Goal: Find contact information: Find contact information

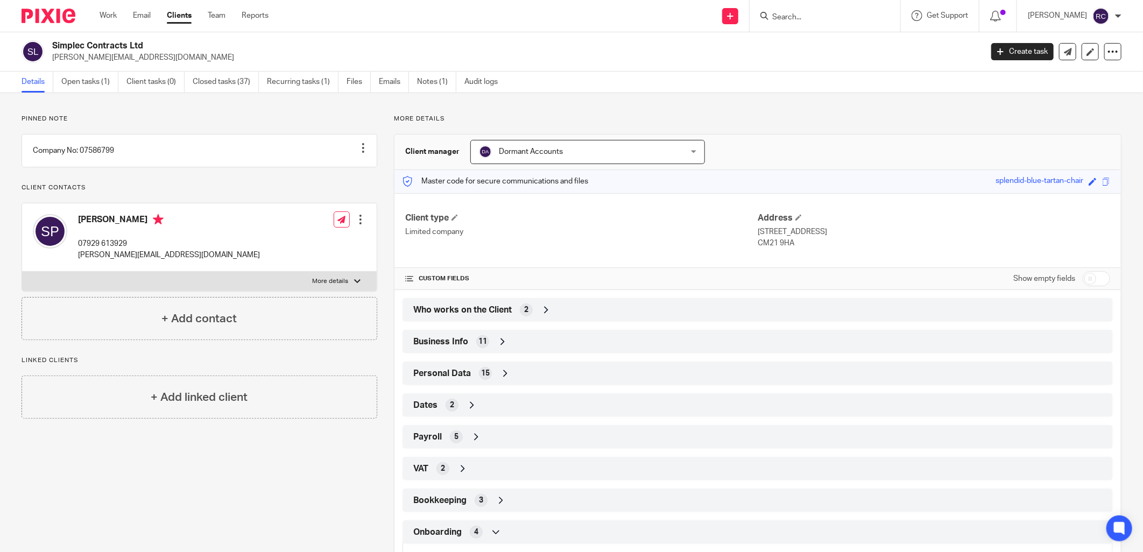
drag, startPoint x: 47, startPoint y: 46, endPoint x: 165, endPoint y: 46, distance: 117.8
click at [164, 46] on div "Simplec Contracts Ltd simon.premi@hotmail.co.uk" at bounding box center [498, 51] width 953 height 23
copy div "Simplec Contracts Ltd"
click at [478, 338] on span "11" at bounding box center [482, 341] width 9 height 11
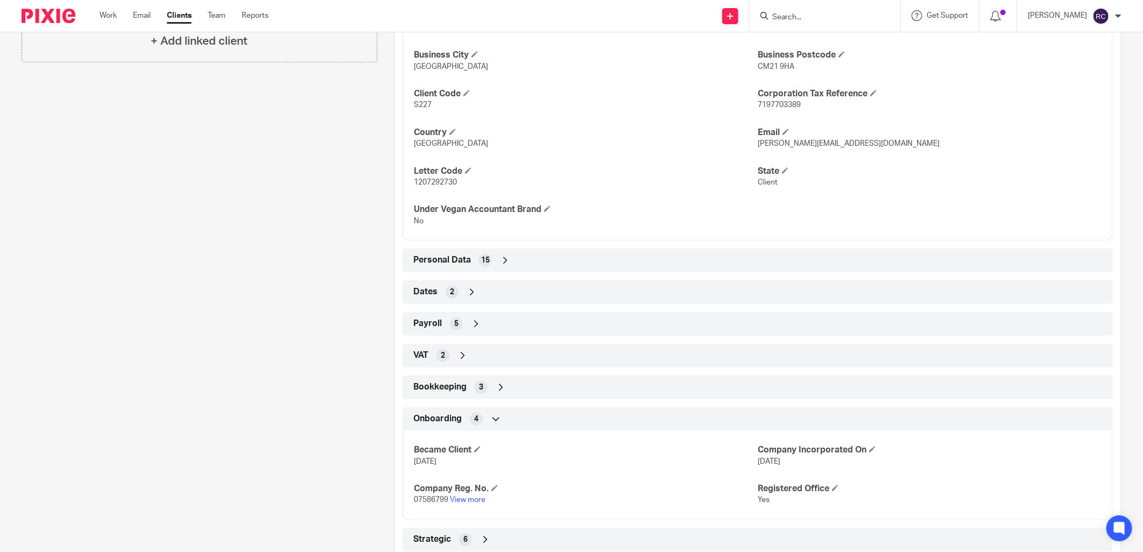
scroll to position [358, 0]
click at [466, 498] on link "View more" at bounding box center [468, 498] width 36 height 8
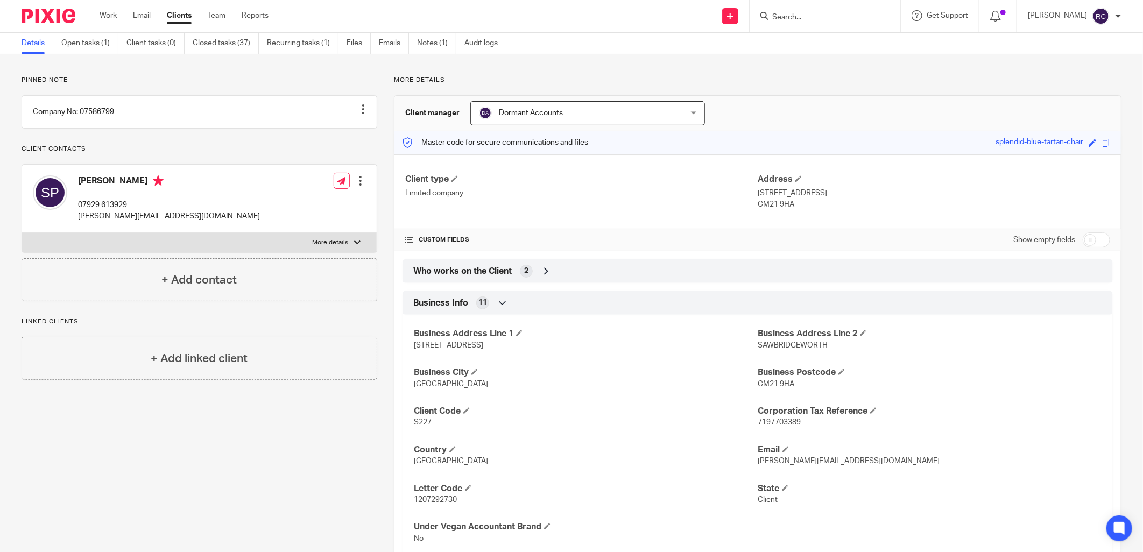
scroll to position [60, 0]
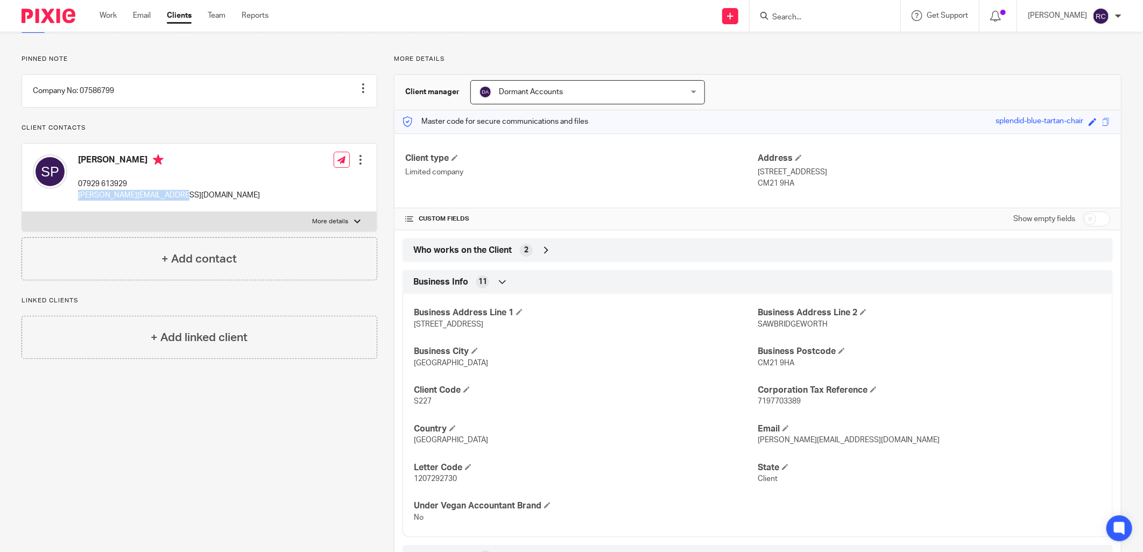
drag, startPoint x: 73, startPoint y: 209, endPoint x: 202, endPoint y: 215, distance: 129.3
click at [202, 212] on div "Simon Premi 07929 613929 simon.premi@hotmail.co.uk Edit contact Create client f…" at bounding box center [199, 178] width 355 height 68
copy p "simon.premi@hotmail.co.uk"
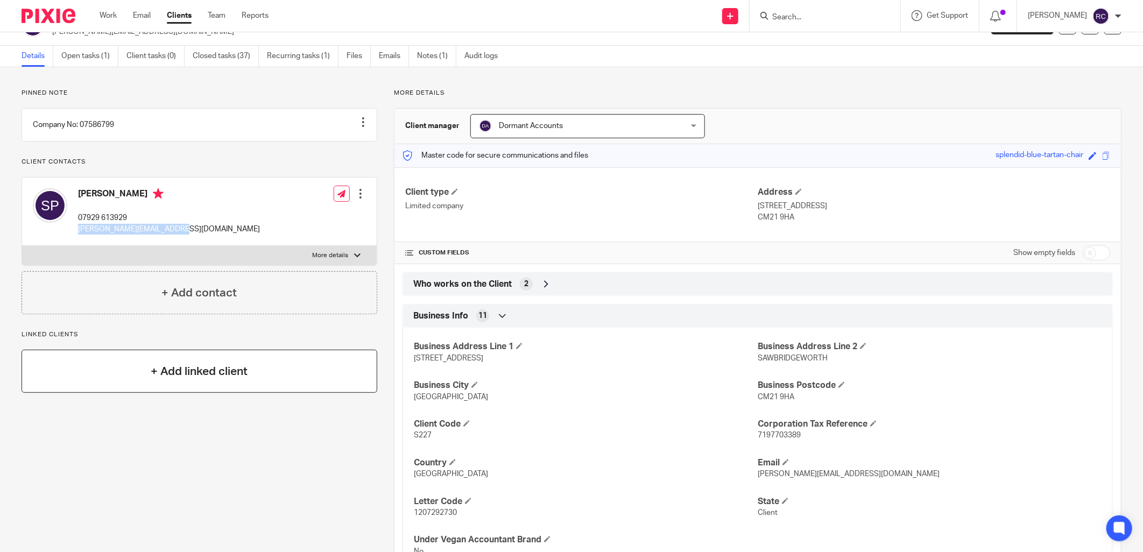
scroll to position [0, 0]
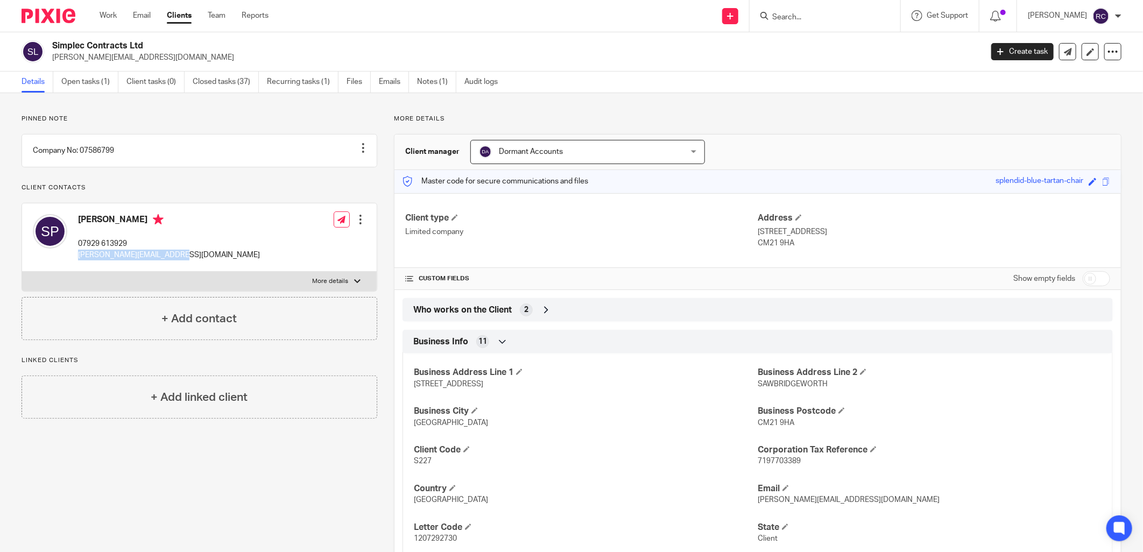
drag, startPoint x: 50, startPoint y: 46, endPoint x: 147, endPoint y: 46, distance: 97.4
click at [147, 46] on div "Simplec Contracts Ltd simon.premi@hotmail.co.uk" at bounding box center [498, 51] width 953 height 23
copy h2 "Simplec Contracts Ltd"
drag, startPoint x: 73, startPoint y: 266, endPoint x: 181, endPoint y: 271, distance: 108.3
click at [181, 271] on div "Simon Premi 07929 613929 simon.premi@hotmail.co.uk Edit contact Create client f…" at bounding box center [199, 237] width 355 height 68
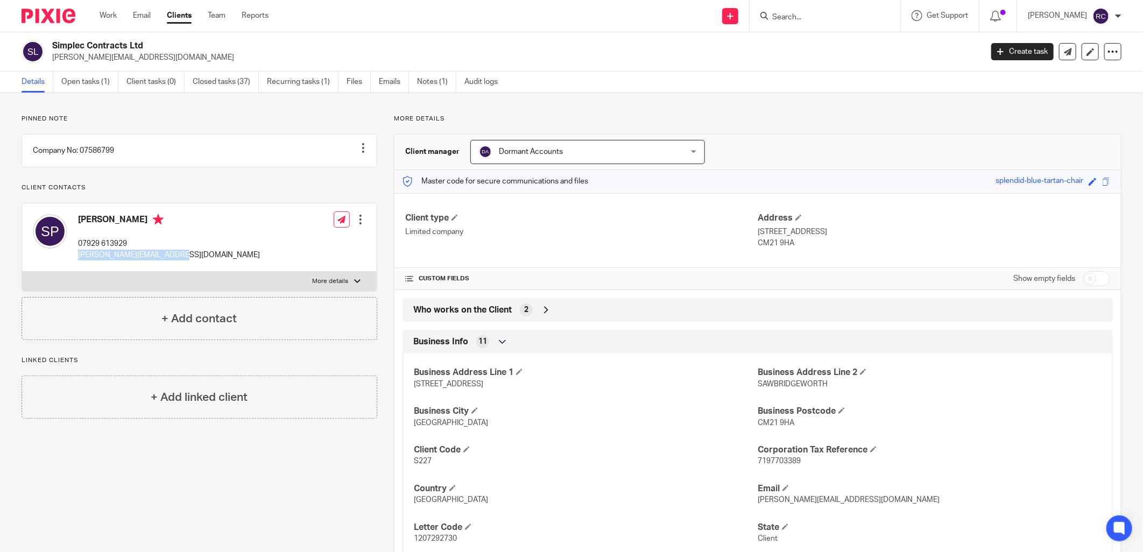
copy p "simon.premi@hotmail.co.uk"
